Goal: Task Accomplishment & Management: Complete application form

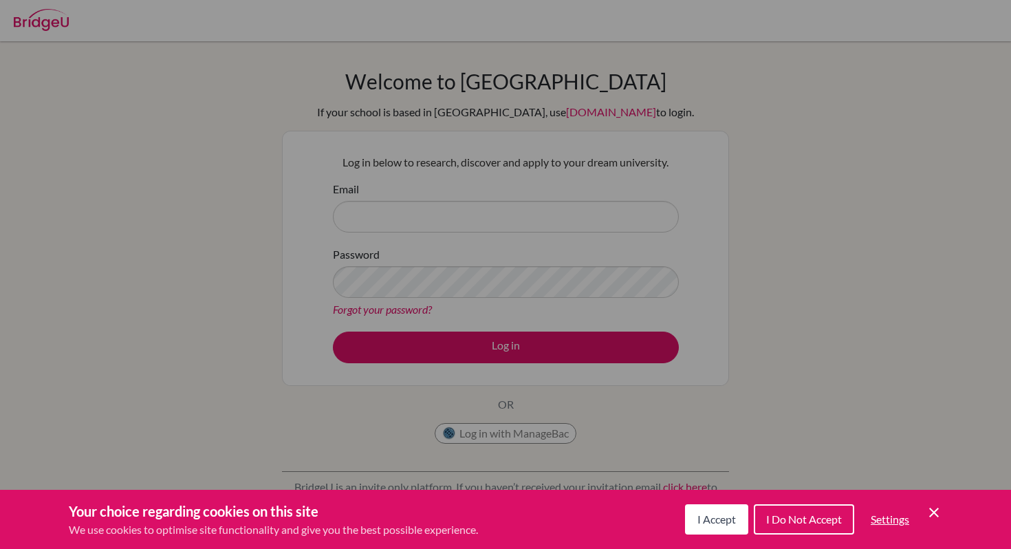
click at [709, 520] on span "I Accept" at bounding box center [716, 518] width 39 height 13
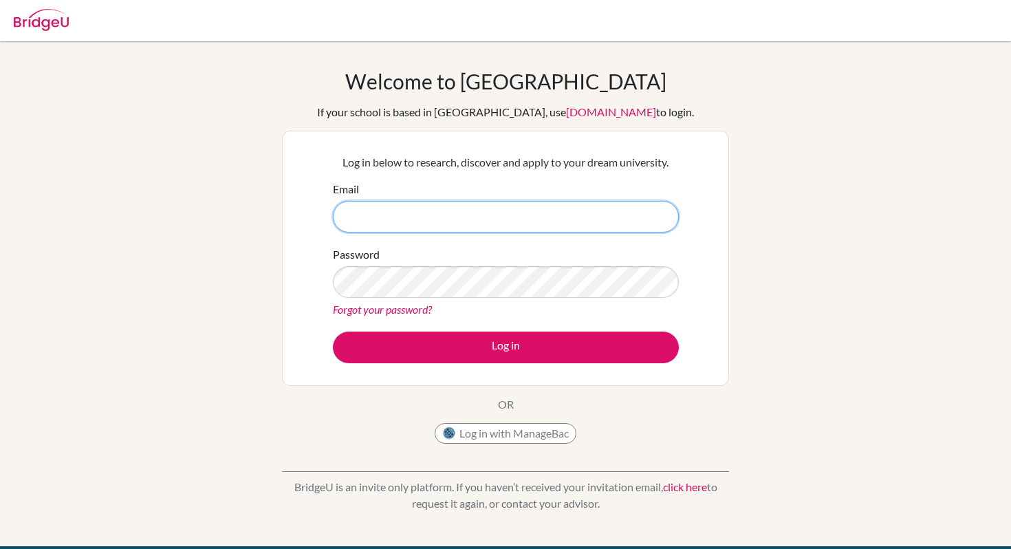
click at [640, 222] on input "Email" at bounding box center [506, 217] width 346 height 32
type input "2"
type input "wilhears@bbis.de"
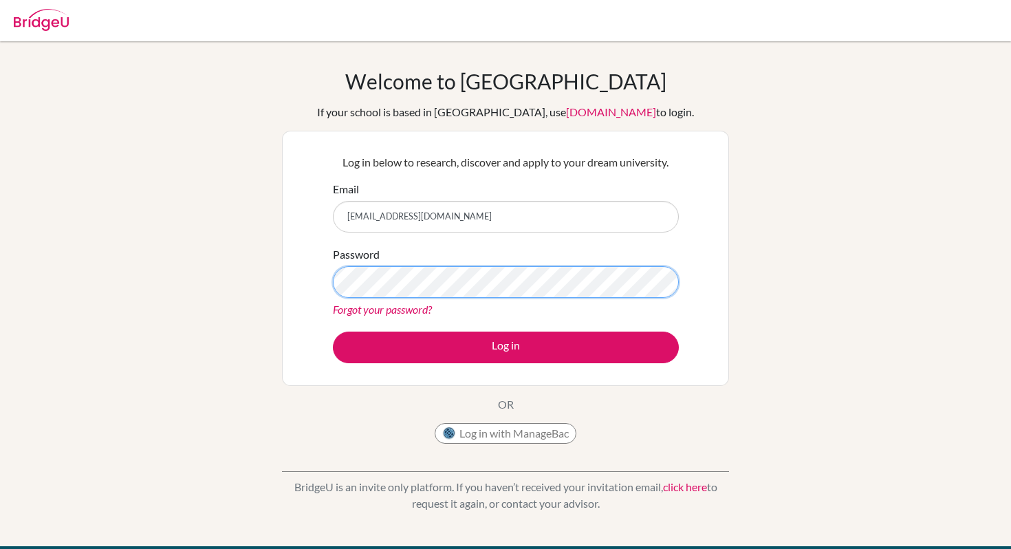
click at [333, 331] on button "Log in" at bounding box center [506, 347] width 346 height 32
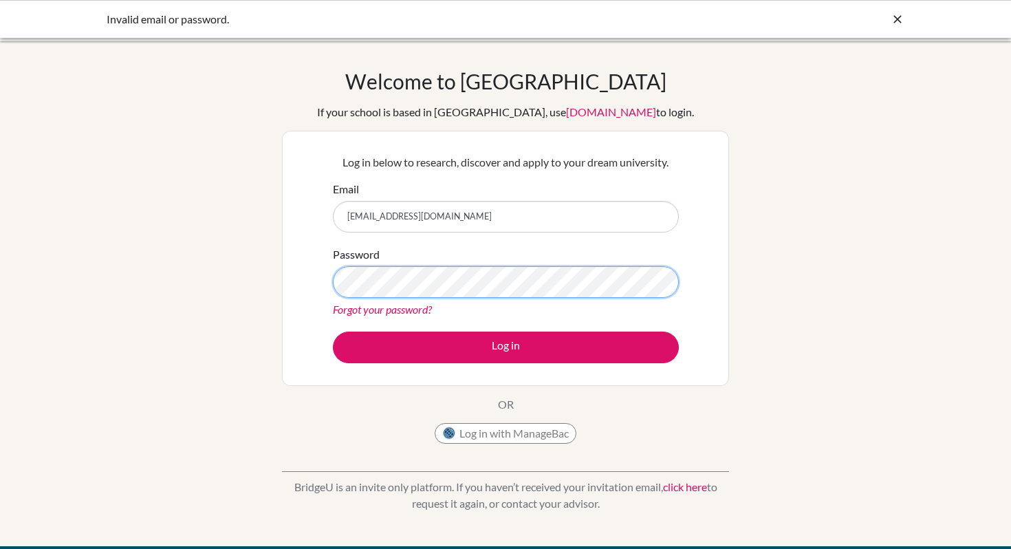
click at [333, 331] on button "Log in" at bounding box center [506, 347] width 346 height 32
click at [905, 21] on div "Invalid email or password." at bounding box center [505, 19] width 1011 height 38
click at [895, 23] on icon at bounding box center [898, 19] width 14 height 14
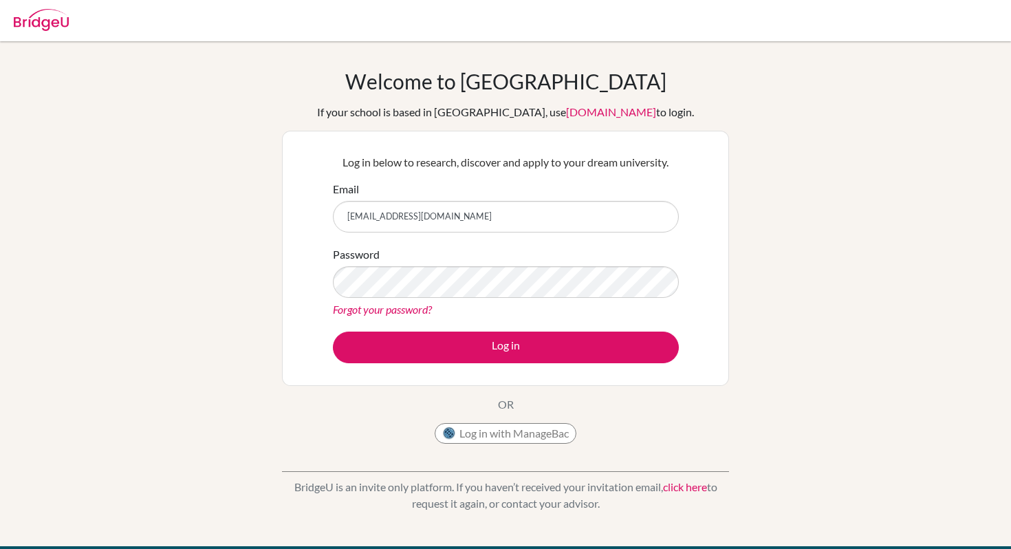
click at [43, 25] on img at bounding box center [41, 20] width 55 height 22
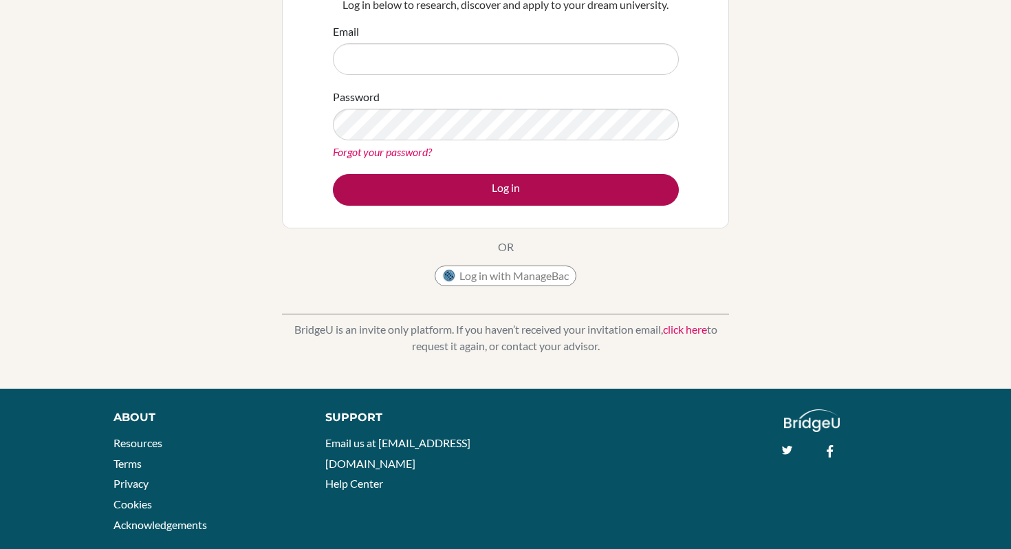
scroll to position [160, 0]
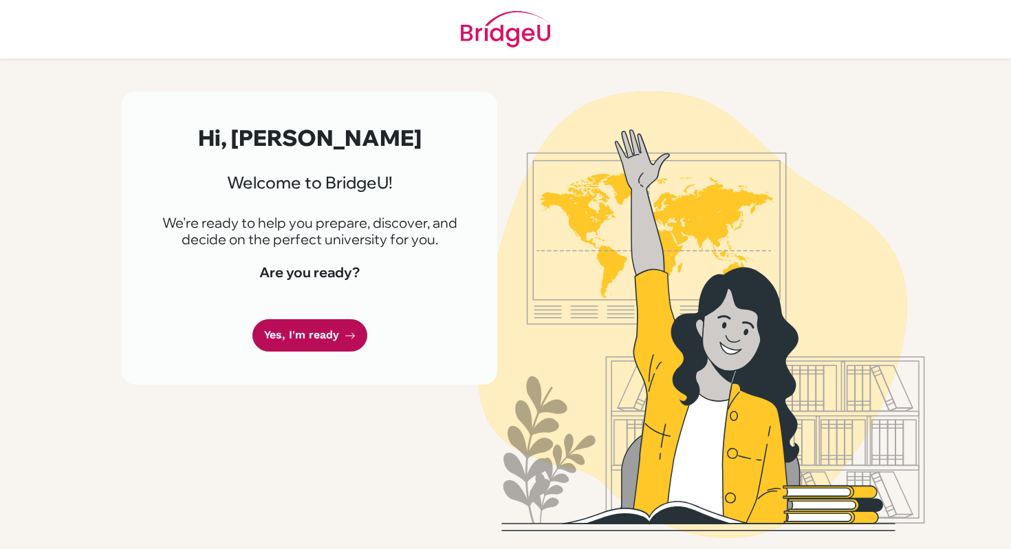
click at [322, 338] on link "Yes, I'm ready" at bounding box center [309, 335] width 115 height 32
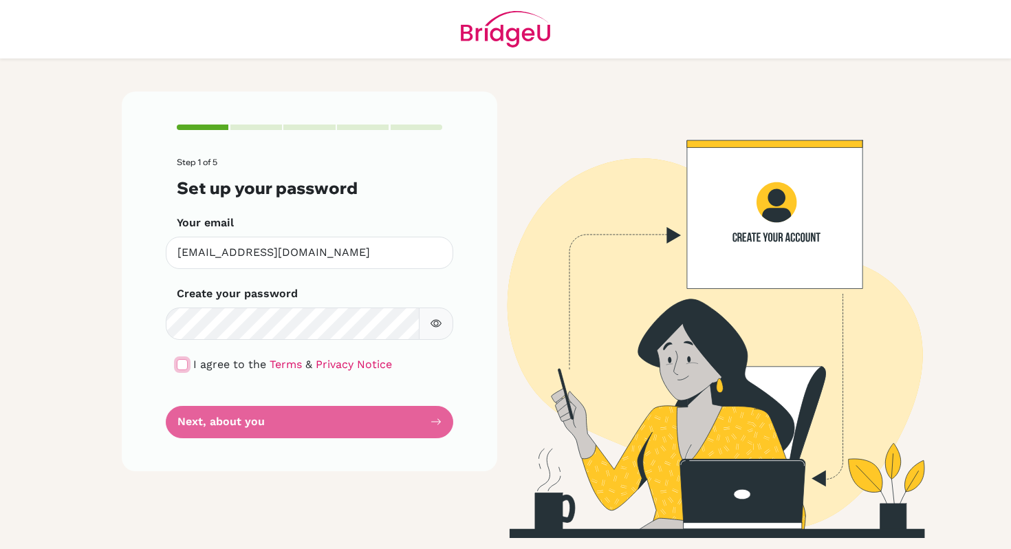
click at [186, 367] on input "checkbox" at bounding box center [182, 364] width 11 height 11
checkbox input "true"
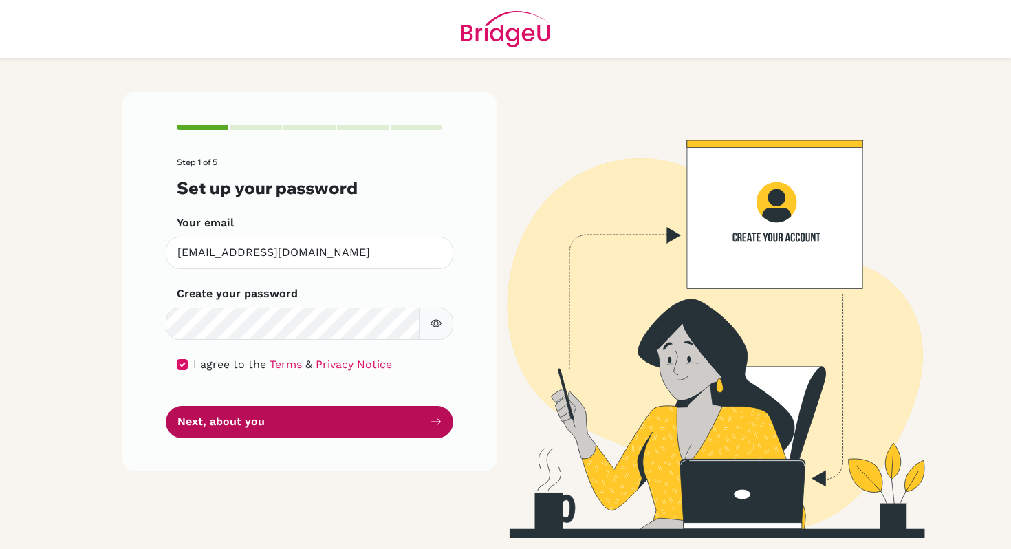
click at [233, 427] on button "Next, about you" at bounding box center [309, 422] width 287 height 32
